Goal: Task Accomplishment & Management: Manage account settings

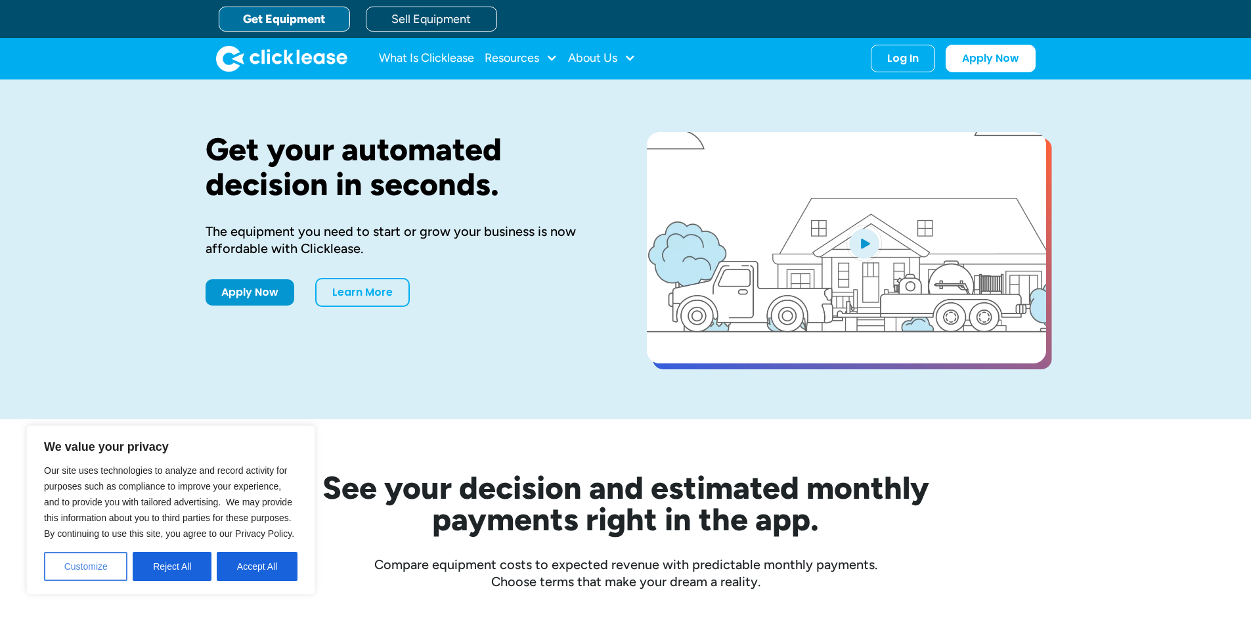
click at [105, 568] on button "Customize" at bounding box center [85, 566] width 83 height 29
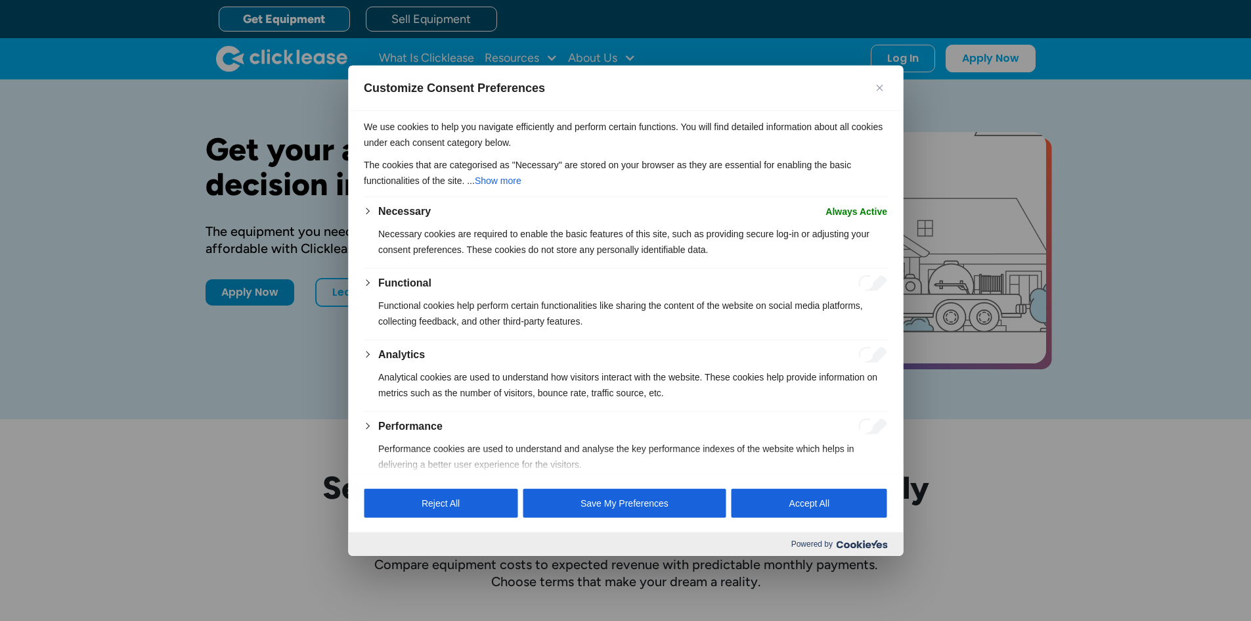
click at [599, 499] on button "Save My Preferences" at bounding box center [625, 503] width 204 height 29
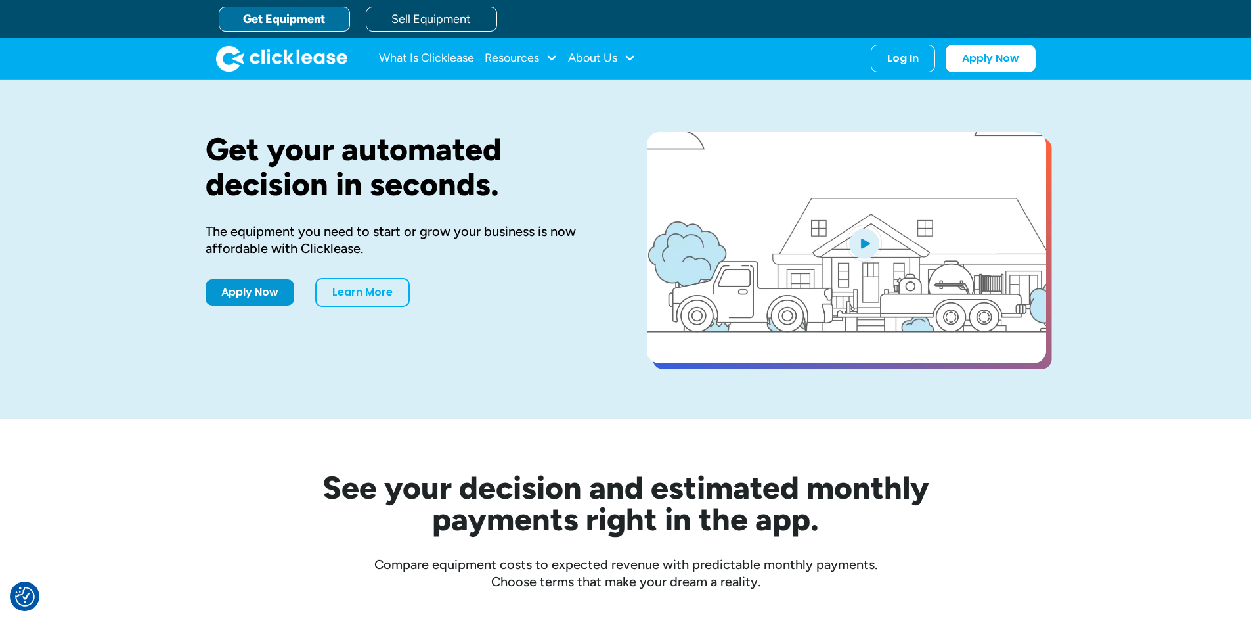
click at [868, 238] on img "open lightbox" at bounding box center [864, 243] width 35 height 37
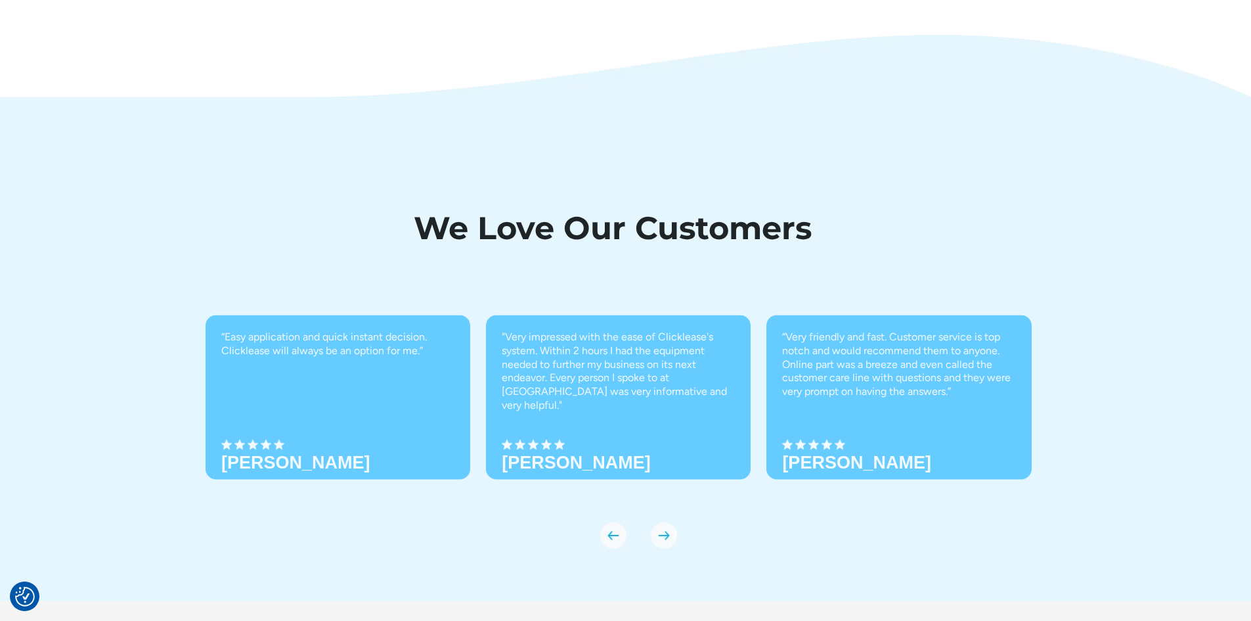
scroll to position [4335, 0]
